Goal: Information Seeking & Learning: Understand process/instructions

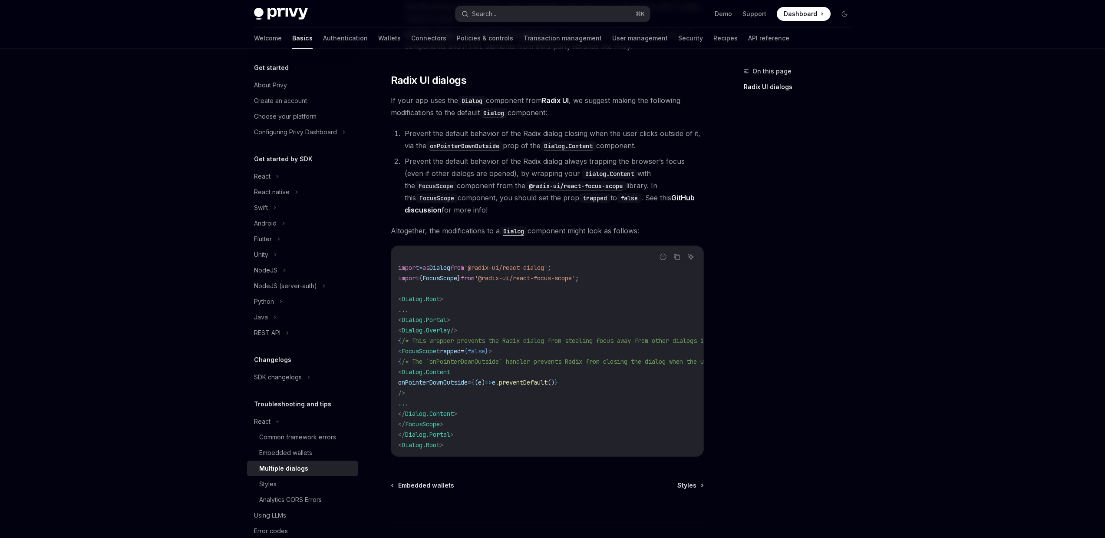
scroll to position [208, 0]
click at [455, 384] on span "onPointerDownOutside" at bounding box center [432, 382] width 69 height 8
copy code "onPointerDownOutside = { ( e ) => e . preventDefault () }"
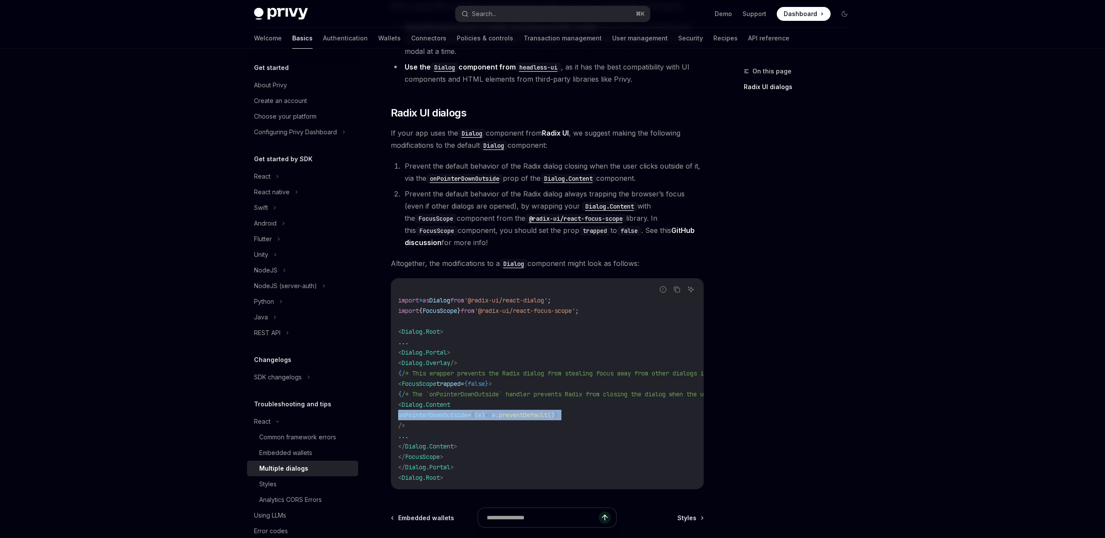
scroll to position [174, 0]
click at [381, 112] on div "Navigate to header" at bounding box center [378, 114] width 10 height 10
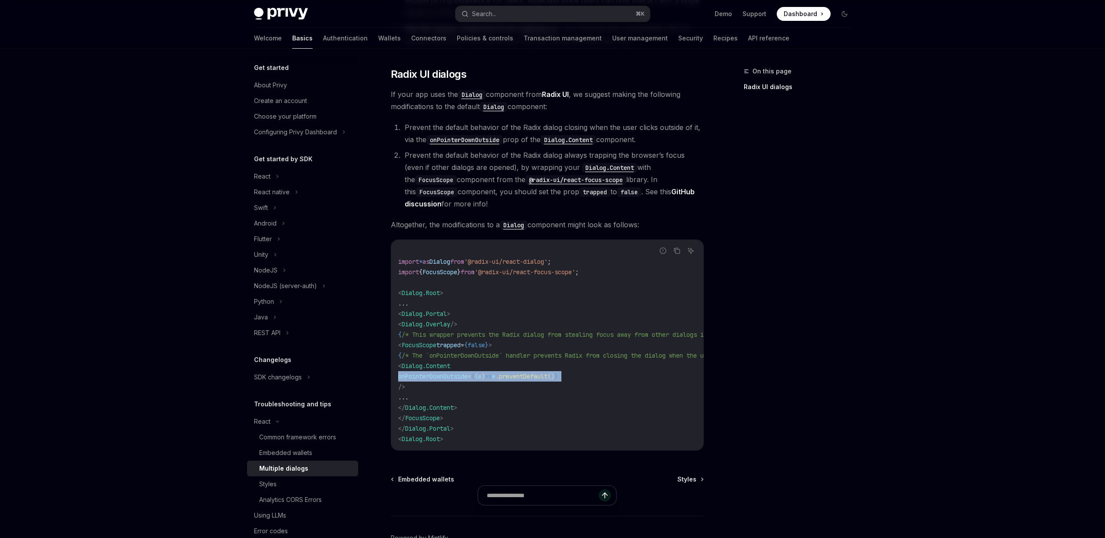
scroll to position [215, 0]
click at [509, 298] on code "import * as Dialog from '@radix-ui/react-dialog' ; import { FocusScope } from '…" at bounding box center [601, 343] width 406 height 198
click at [457, 409] on span ">" at bounding box center [455, 406] width 3 height 8
click at [504, 324] on code "import * as Dialog from '@radix-ui/react-dialog' ; import { FocusScope } from '…" at bounding box center [601, 343] width 406 height 198
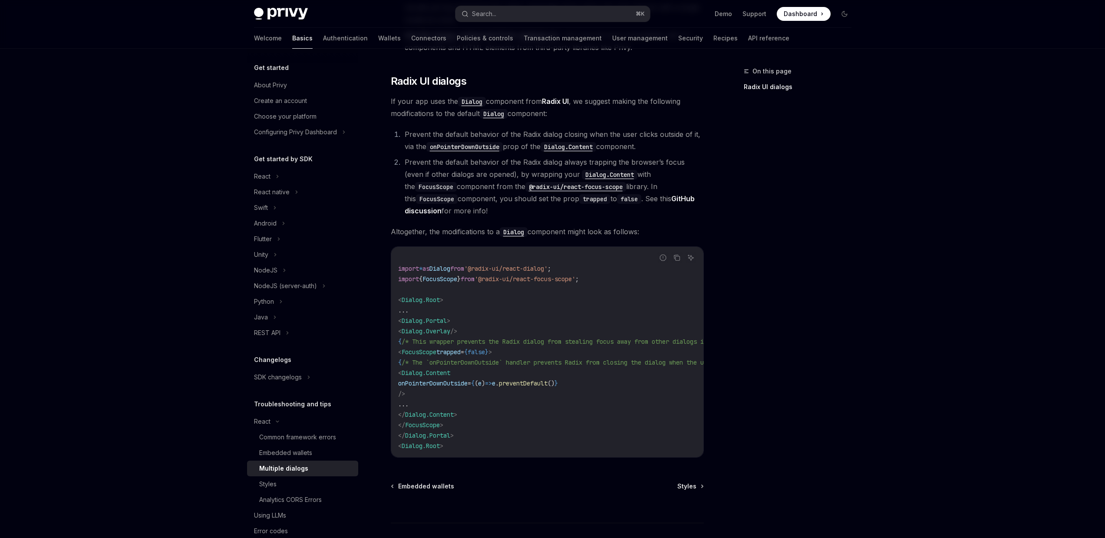
scroll to position [181, 0]
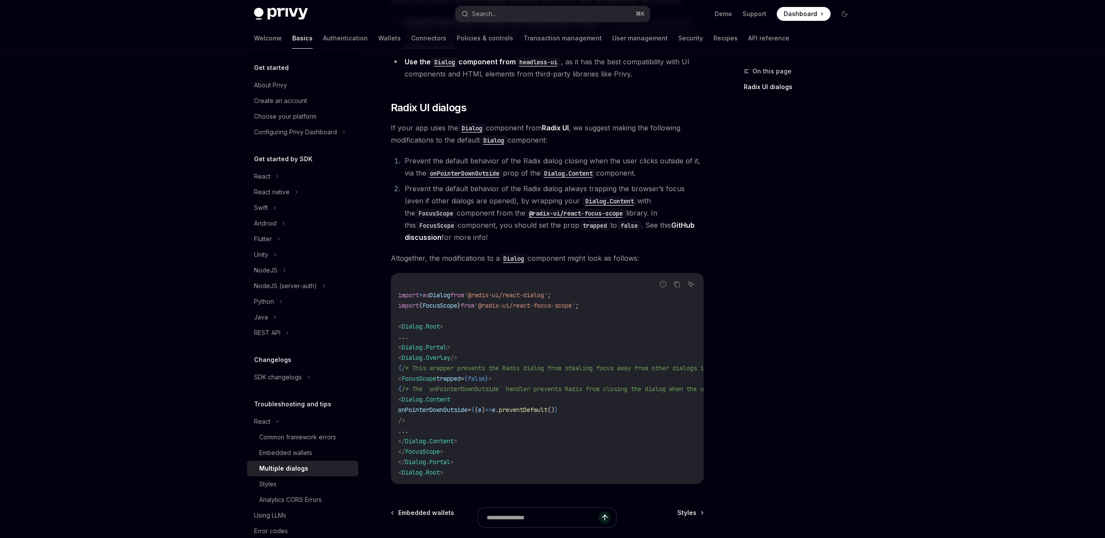
click at [449, 236] on li "Prevent the default behavior of the Radix dialog always trapping the browser’s …" at bounding box center [553, 212] width 302 height 61
click at [435, 408] on span "onPointerDownOutside" at bounding box center [432, 410] width 69 height 8
copy code "onPointerDownOutside = { ( e ) => e . preventDefault () }"
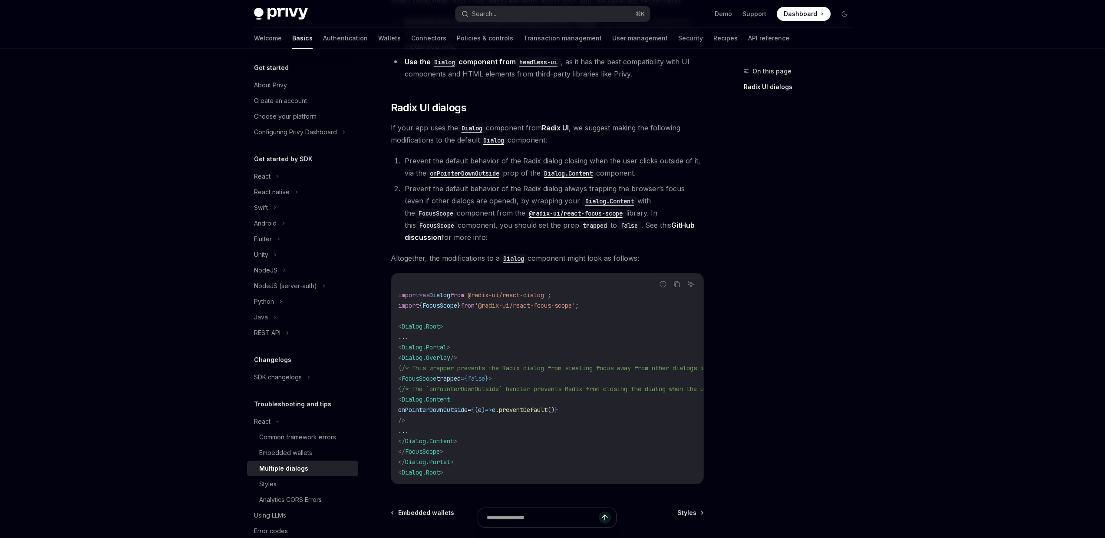
click at [457, 208] on code "FocusScope" at bounding box center [436, 213] width 42 height 10
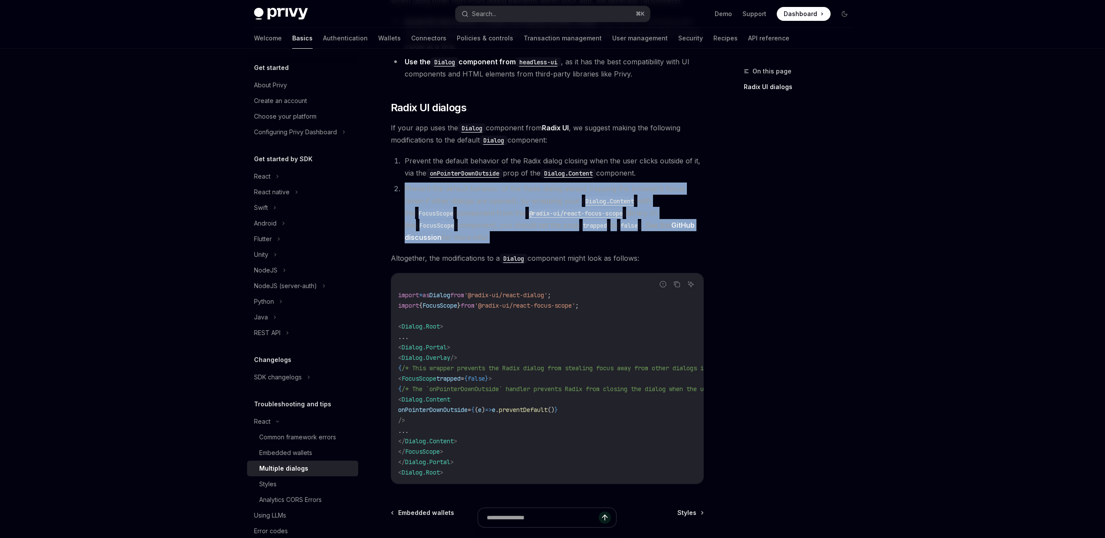
click at [457, 208] on code "FocusScope" at bounding box center [436, 213] width 42 height 10
click at [617, 218] on li "Prevent the default behavior of the Radix dialog always trapping the browser’s …" at bounding box center [553, 212] width 302 height 61
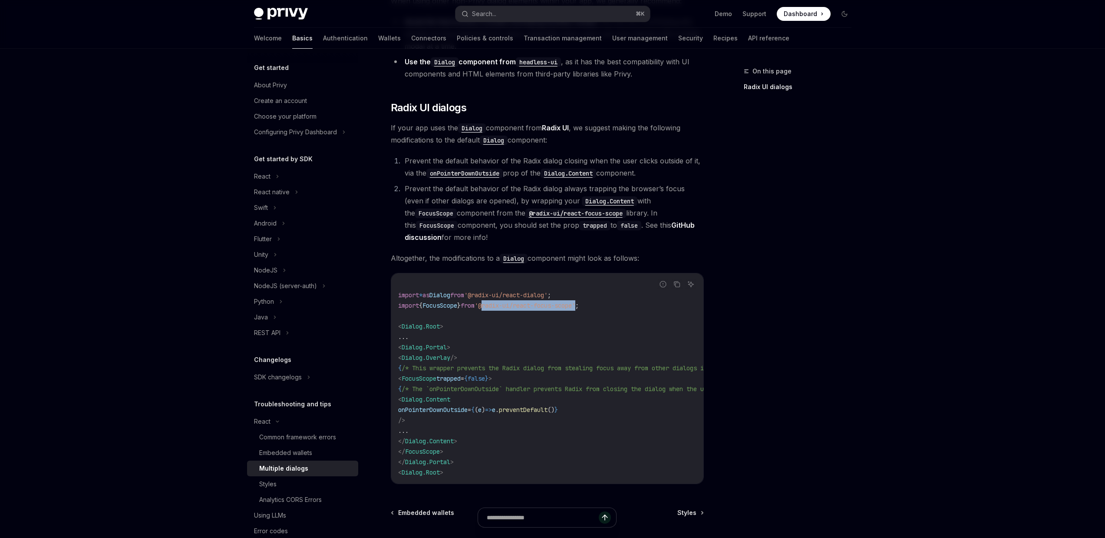
drag, startPoint x: 492, startPoint y: 307, endPoint x: 591, endPoint y: 308, distance: 99.0
click at [575, 308] on span "'@radix-ui/react-focus-scope'" at bounding box center [525, 305] width 101 height 8
copy span "@radix-ui/react-focus-scope"
click at [485, 364] on span "/* This wrapper prevents the Radix dialog from stealing focus away from other d…" at bounding box center [577, 368] width 351 height 8
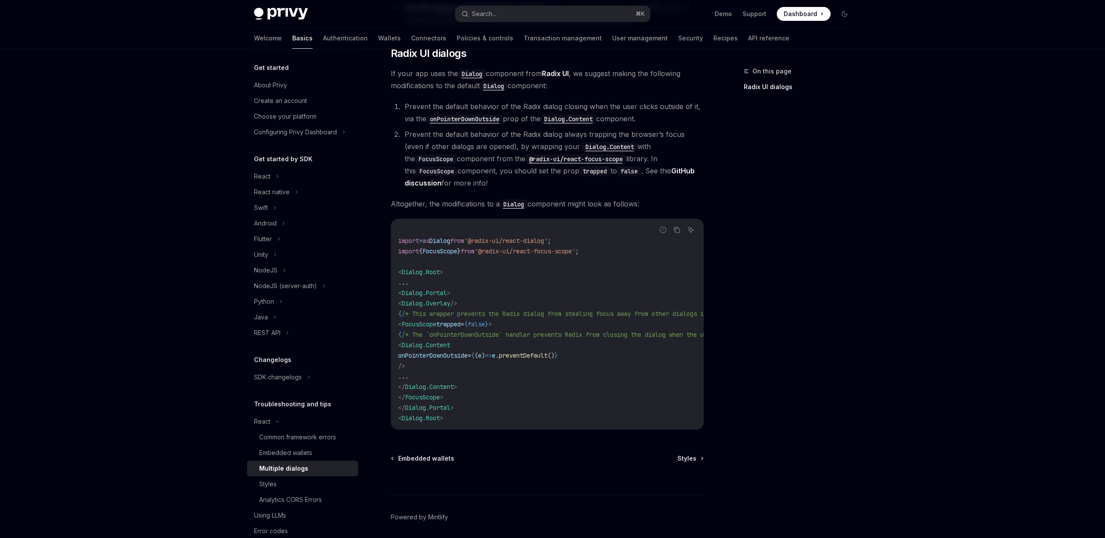
scroll to position [250, 0]
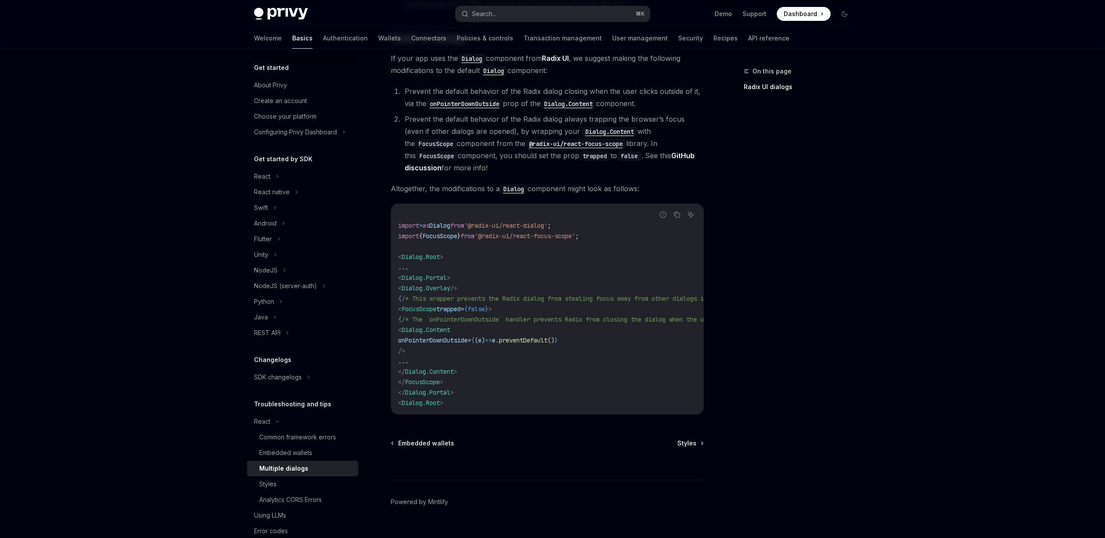
drag, startPoint x: 413, startPoint y: 310, endPoint x: 515, endPoint y: 313, distance: 102.1
click at [515, 313] on code "import * as Dialog from '@radix-ui/react-dialog' ; import { FocusScope } from '…" at bounding box center [601, 309] width 406 height 198
copy span "< FocusScope trapped = { false } >"
click at [542, 345] on code "import * as Dialog from '@radix-ui/react-dialog' ; import { FocusScope } from '…" at bounding box center [601, 309] width 406 height 198
